Goal: Information Seeking & Learning: Learn about a topic

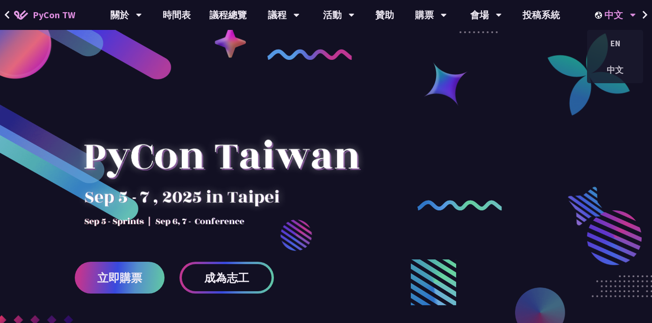
click at [637, 11] on div "中文 EN 中文" at bounding box center [615, 15] width 64 height 30
click at [615, 49] on div "EN" at bounding box center [615, 43] width 56 height 22
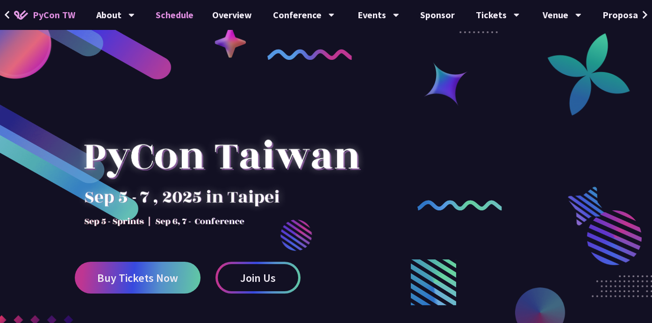
click at [178, 11] on link "Schedule" at bounding box center [174, 15] width 57 height 30
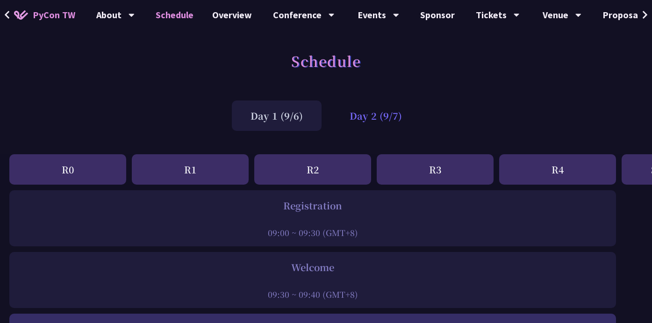
click at [362, 117] on div "Day 2 (9/7)" at bounding box center [376, 115] width 90 height 30
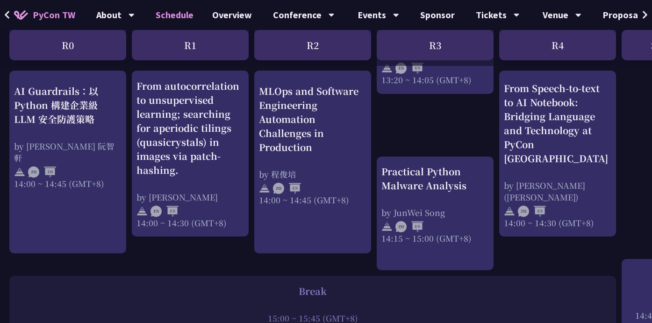
scroll to position [943, 0]
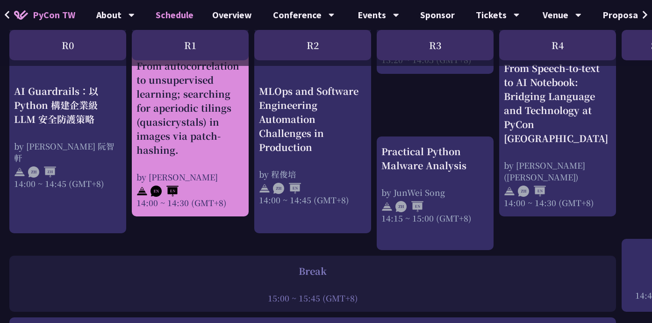
click at [176, 92] on div "From autocorrelation to unsupervised learning; searching for aperiodic tilings …" at bounding box center [189, 108] width 107 height 98
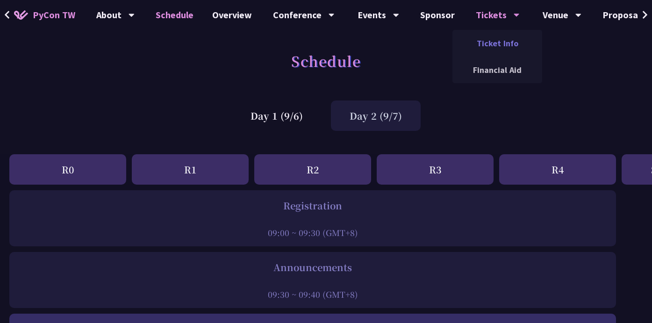
click at [495, 46] on link "Ticket Info" at bounding box center [497, 43] width 90 height 22
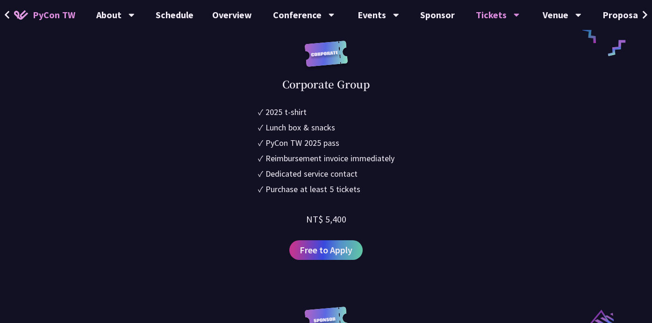
scroll to position [808, 0]
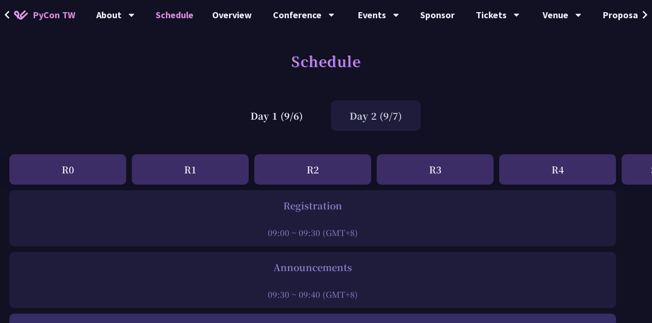
scroll to position [958, 0]
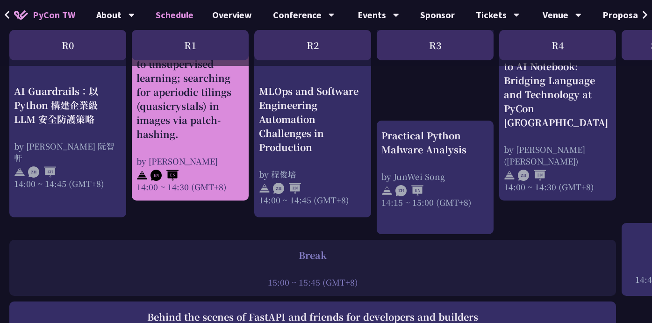
click at [146, 75] on div "From autocorrelation to unsupervised learning; searching for aperiodic tilings …" at bounding box center [189, 92] width 107 height 98
